Goal: Information Seeking & Learning: Learn about a topic

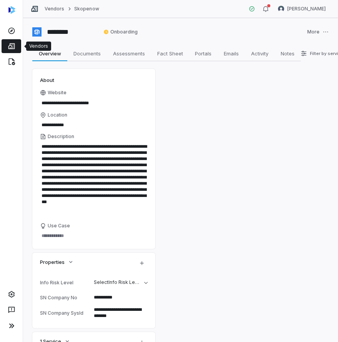
click at [15, 43] on link at bounding box center [12, 46] width 20 height 14
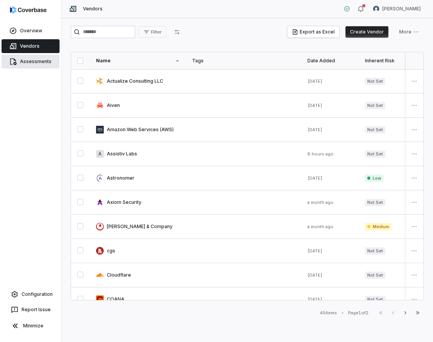
click at [38, 64] on link "Assessments" at bounding box center [31, 62] width 58 height 14
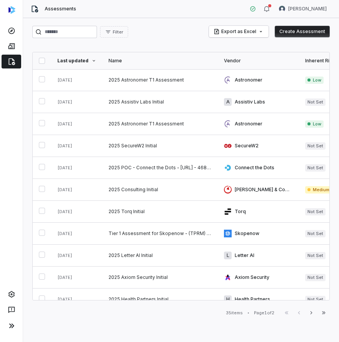
click at [12, 167] on div at bounding box center [11, 171] width 23 height 342
click at [9, 42] on icon at bounding box center [12, 46] width 8 height 8
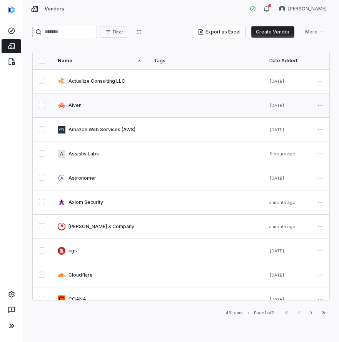
click at [75, 107] on link at bounding box center [99, 105] width 96 height 24
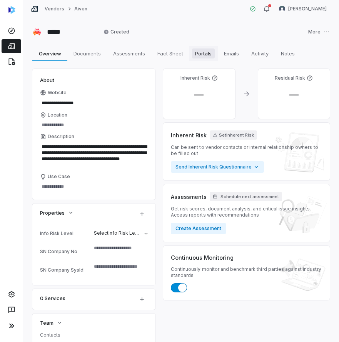
click at [193, 50] on span "Portals" at bounding box center [203, 53] width 23 height 10
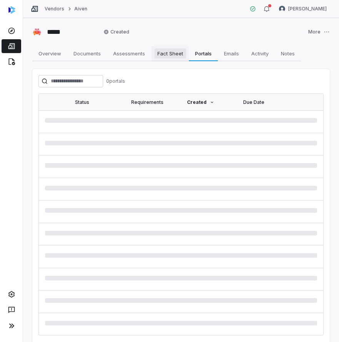
click at [172, 54] on span "Fact Sheet" at bounding box center [170, 53] width 32 height 10
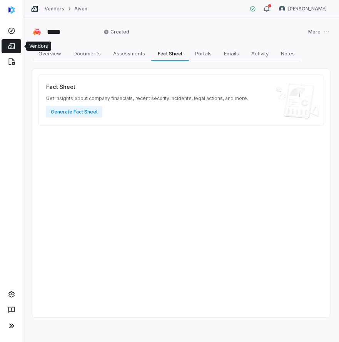
click at [15, 46] on icon at bounding box center [12, 46] width 8 height 8
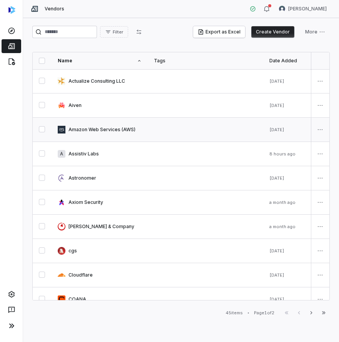
click at [94, 138] on link at bounding box center [99, 130] width 96 height 24
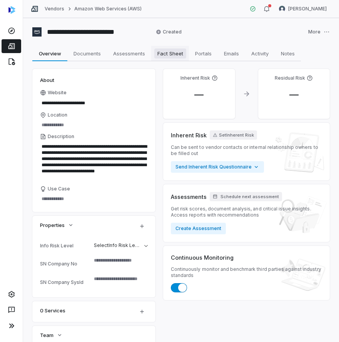
click at [188, 53] on link "Fact Sheet Fact Sheet" at bounding box center [170, 53] width 38 height 15
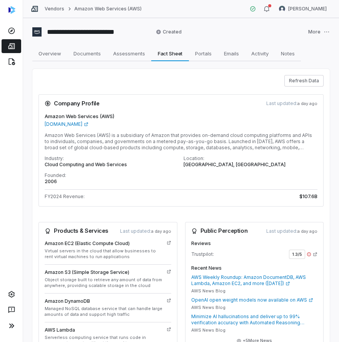
click at [2, 98] on div at bounding box center [11, 171] width 23 height 342
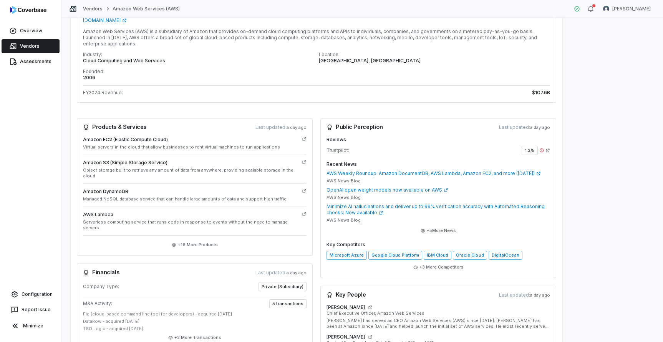
scroll to position [109, 0]
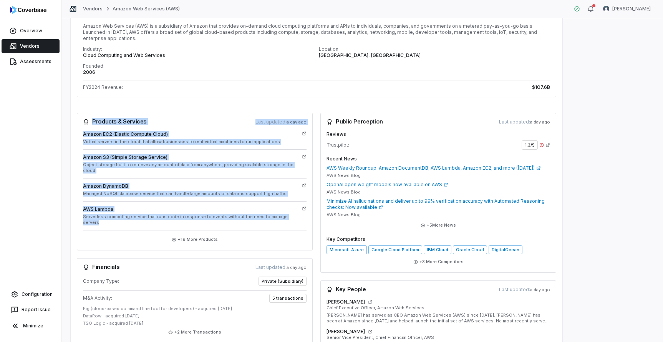
drag, startPoint x: 92, startPoint y: 115, endPoint x: 211, endPoint y: 210, distance: 152.1
click at [211, 210] on div "Products & Services Last updated: a day ago Amazon EC2 (Elastic Compute Cloud) …" at bounding box center [195, 182] width 236 height 138
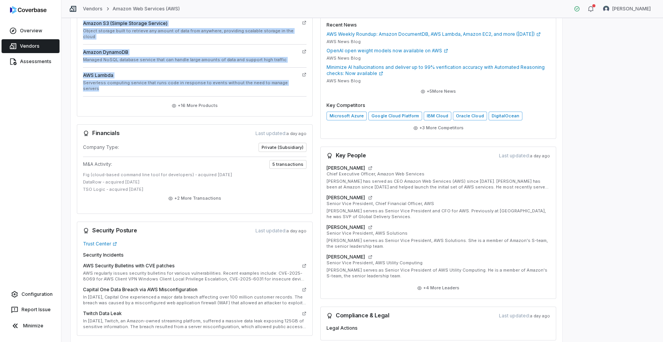
scroll to position [246, 0]
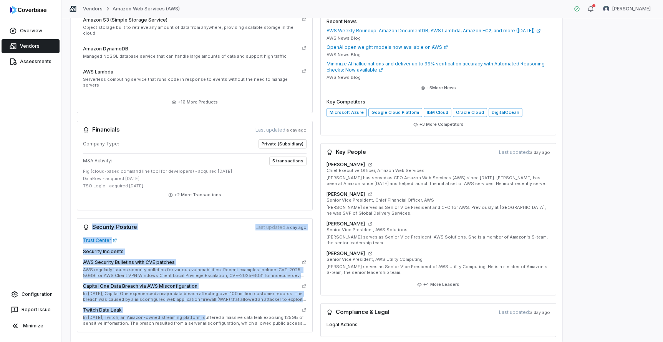
drag, startPoint x: 90, startPoint y: 209, endPoint x: 202, endPoint y: 300, distance: 144.3
click at [202, 300] on div "Security Posture Last updated: a day ago Trust Center Security Incidents AWS Se…" at bounding box center [195, 275] width 236 height 115
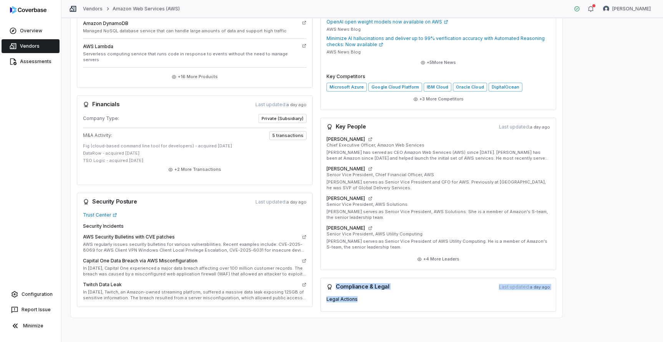
drag, startPoint x: 336, startPoint y: 286, endPoint x: 360, endPoint y: 302, distance: 29.1
click at [337, 302] on div "Compliance & Legal Last updated: a day ago Legal Actions" at bounding box center [438, 294] width 236 height 34
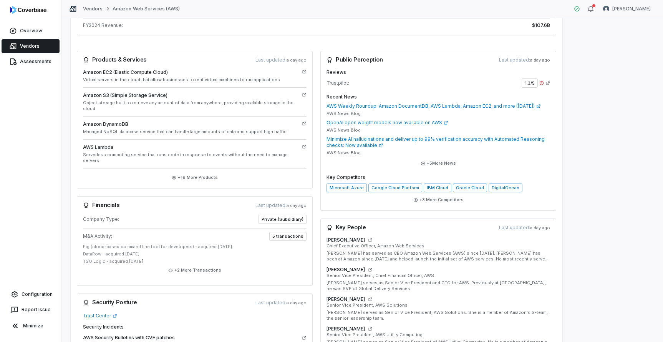
scroll to position [165, 0]
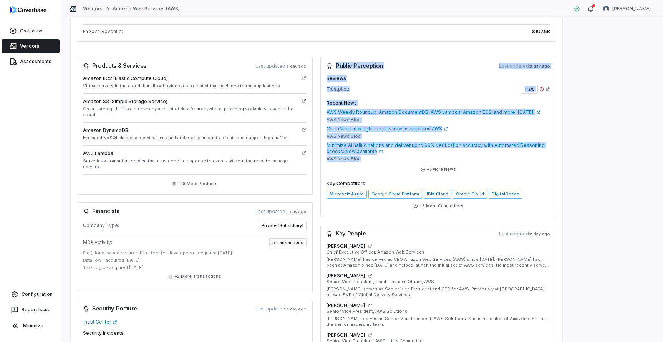
drag, startPoint x: 337, startPoint y: 58, endPoint x: 437, endPoint y: 158, distance: 141.0
click at [337, 158] on div "Public Perception Last updated: a day ago Reviews Trustpilot: 1.3 /5 Recent New…" at bounding box center [438, 137] width 236 height 160
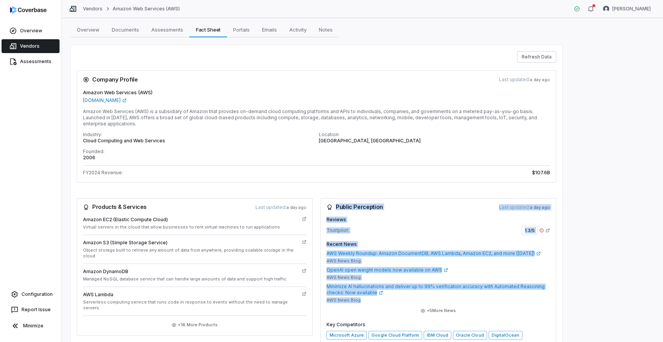
scroll to position [22, 0]
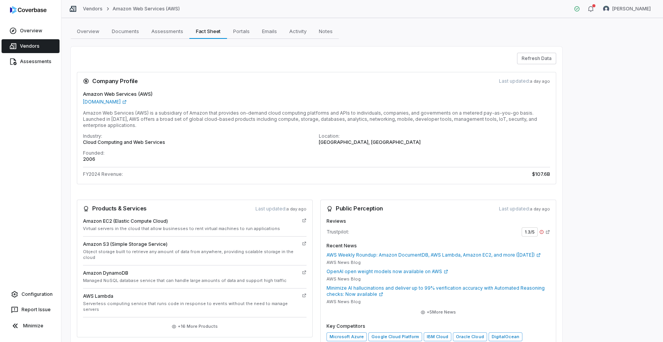
click at [85, 39] on div "**********" at bounding box center [362, 180] width 602 height 324
click at [88, 30] on span "Overview" at bounding box center [88, 31] width 29 height 10
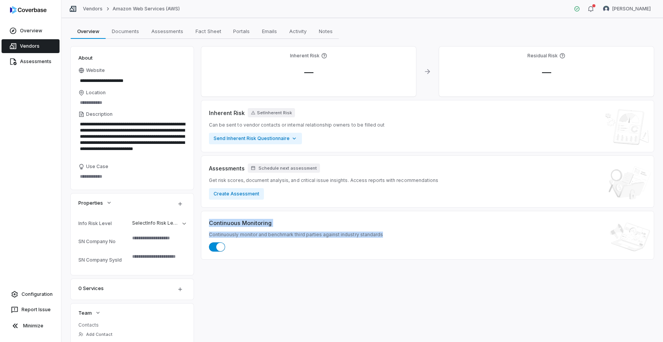
drag, startPoint x: 210, startPoint y: 222, endPoint x: 284, endPoint y: 251, distance: 78.8
click at [284, 251] on div "Continuous Monitoring Continuously monitor and benchmark third parties against …" at bounding box center [427, 235] width 437 height 33
click at [33, 47] on link "Vendors" at bounding box center [31, 46] width 58 height 14
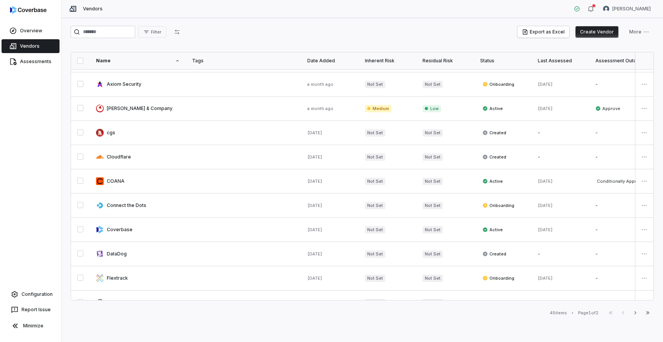
scroll to position [139, 0]
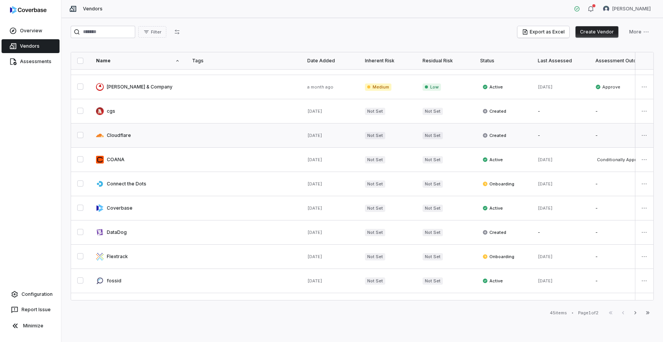
click at [136, 129] on link at bounding box center [138, 135] width 96 height 24
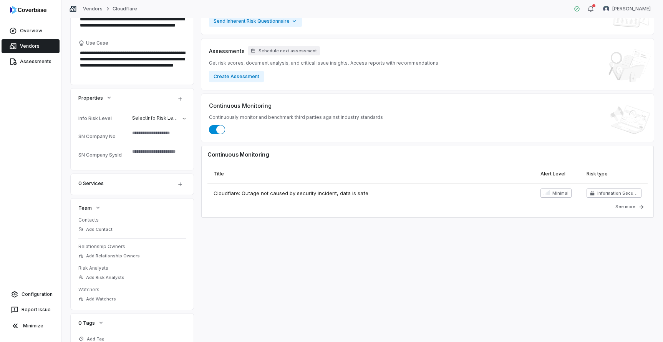
scroll to position [174, 0]
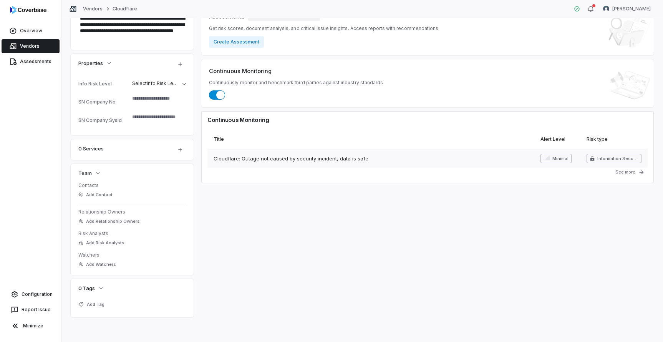
drag, startPoint x: 211, startPoint y: 158, endPoint x: 383, endPoint y: 155, distance: 172.6
click at [337, 155] on div "Cloudflare: Outage not caused by security incident, data is safe" at bounding box center [370, 158] width 327 height 18
drag, startPoint x: 377, startPoint y: 158, endPoint x: 226, endPoint y: 158, distance: 151.0
click at [226, 158] on div "Cloudflare: Outage not caused by security incident, data is safe" at bounding box center [370, 158] width 327 height 18
click at [337, 211] on div "Inherent Risk — Residual Risk — Inherent Risk Set Inherent Risk Can be sent to …" at bounding box center [427, 106] width 453 height 422
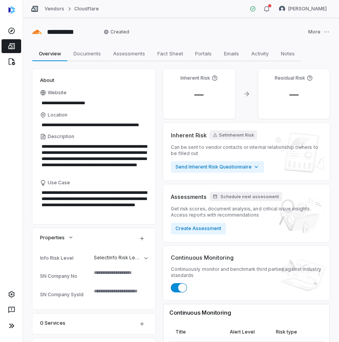
type textarea "*"
